Goal: Find specific page/section: Find specific page/section

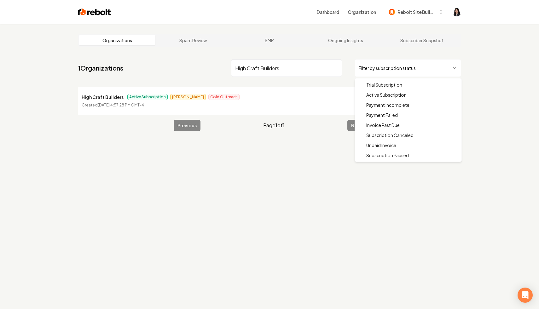
click at [387, 68] on html "Dashboard Organization Rebolt Site Builder Organizations Spam Review SMM Ongoin…" at bounding box center [269, 154] width 539 height 309
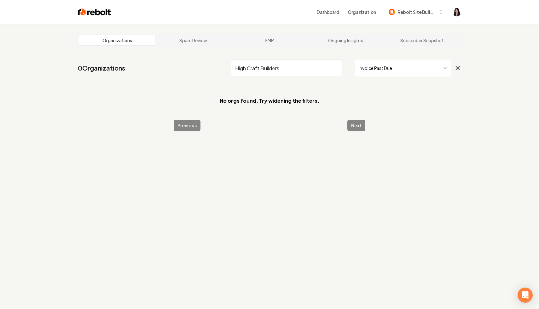
click at [334, 67] on input "High Craft Builders" at bounding box center [286, 68] width 111 height 18
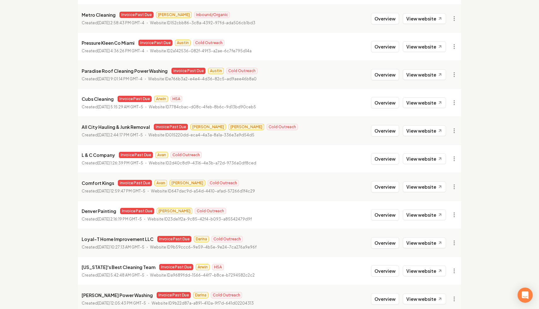
scroll to position [646, 0]
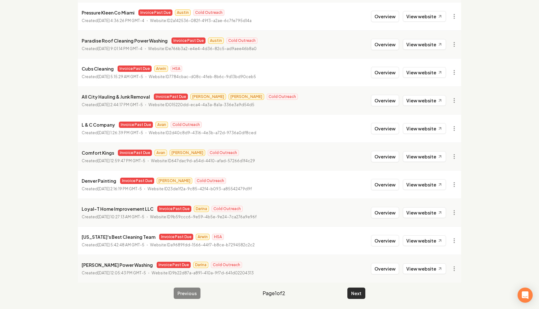
click at [361, 294] on button "Next" at bounding box center [356, 293] width 18 height 11
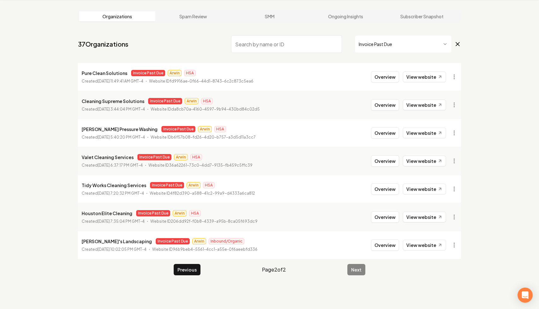
click at [458, 41] on icon at bounding box center [457, 44] width 7 height 8
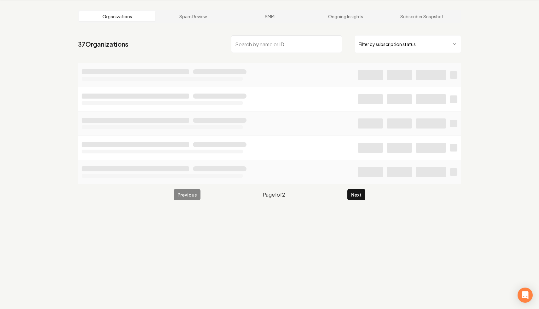
click at [286, 43] on input "search" at bounding box center [286, 44] width 111 height 18
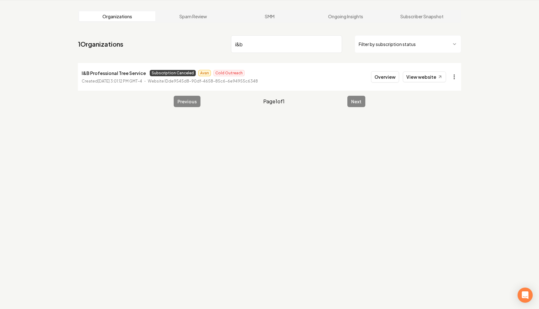
type input "i&b"
click at [453, 80] on html "Dashboard Organization Rebolt Site Builder Organizations Spam Review SMM Ongoin…" at bounding box center [269, 130] width 539 height 309
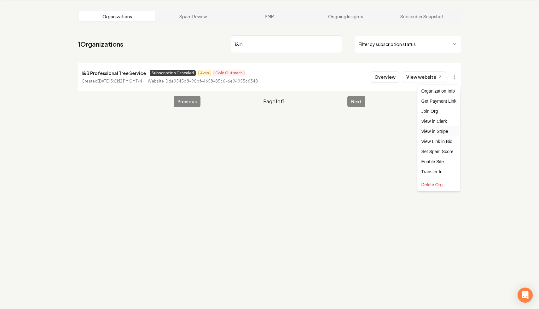
click at [443, 132] on link "View in Stripe" at bounding box center [439, 131] width 40 height 10
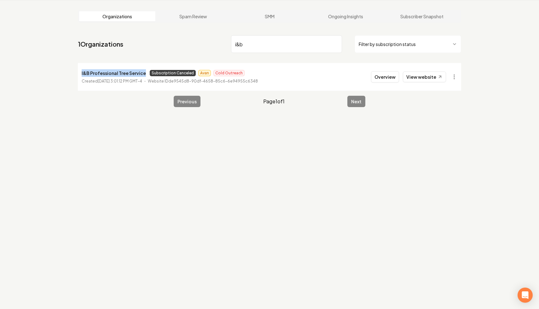
drag, startPoint x: 145, startPoint y: 75, endPoint x: 74, endPoint y: 73, distance: 70.3
click at [74, 73] on main "Organizations Spam Review SMM Ongoing Insights Subscriber Snapshot 1 Organizati…" at bounding box center [270, 58] width 404 height 117
copy p "I&B Professional Tree Service"
